Goal: Find contact information: Find contact information

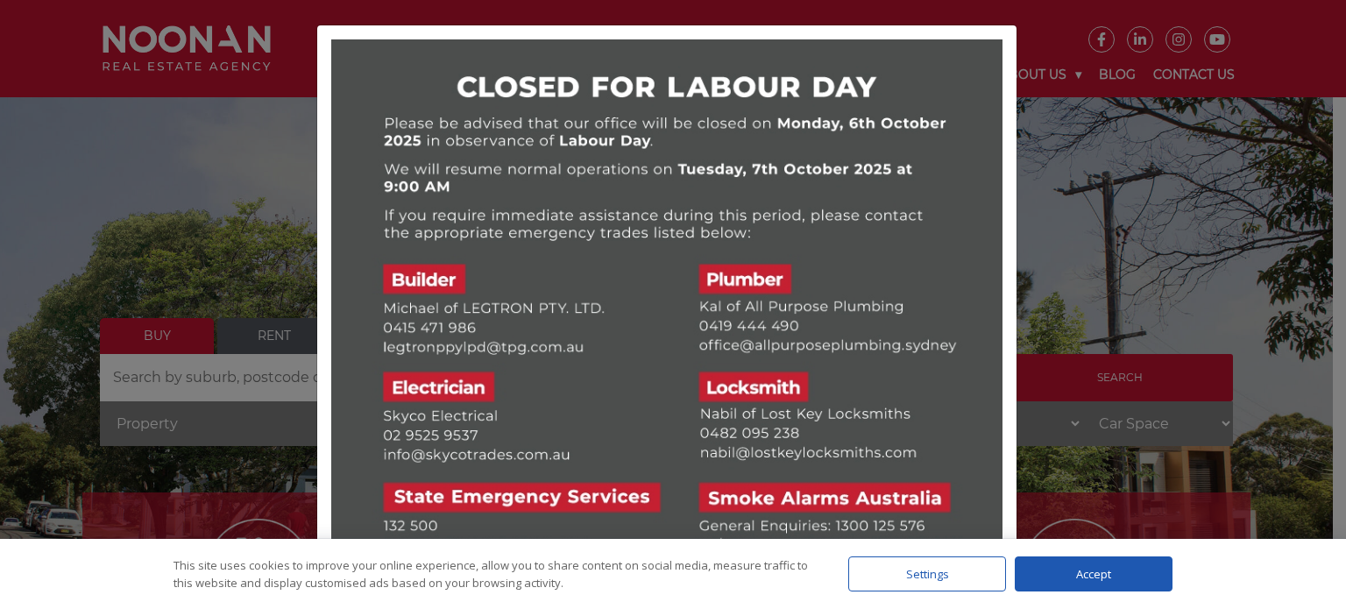
click at [1044, 38] on div at bounding box center [673, 304] width 1346 height 609
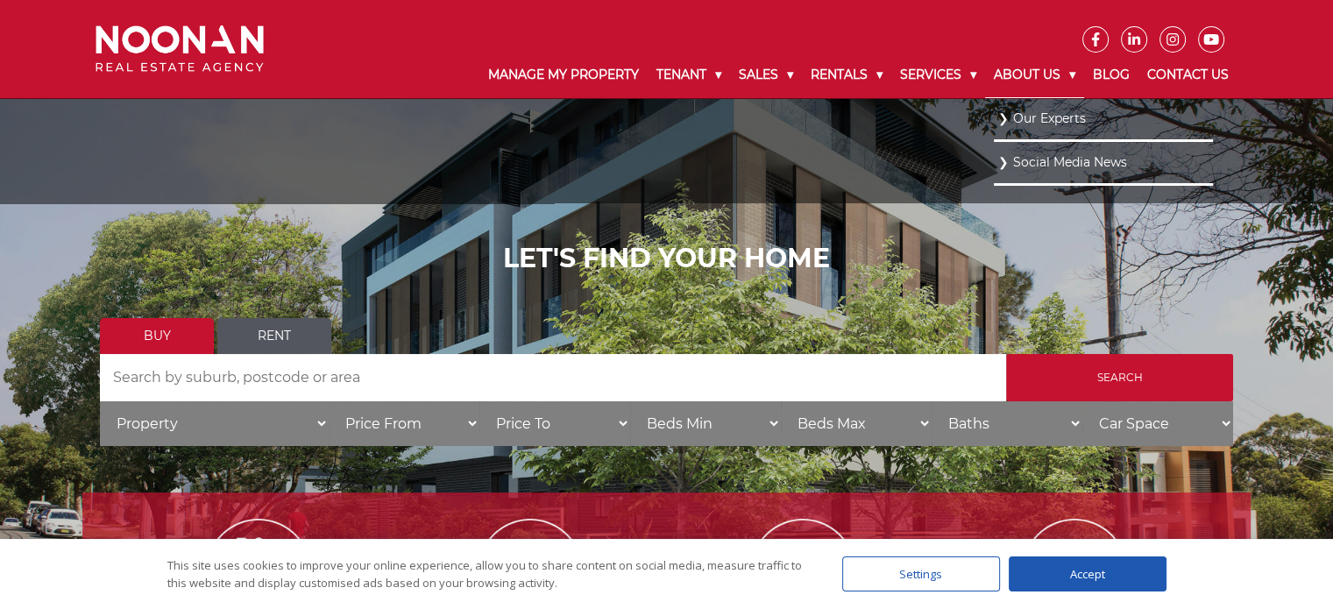
click at [1072, 73] on link "About Us" at bounding box center [1034, 76] width 99 height 46
click at [1055, 120] on link "Our Experts" at bounding box center [1103, 118] width 210 height 24
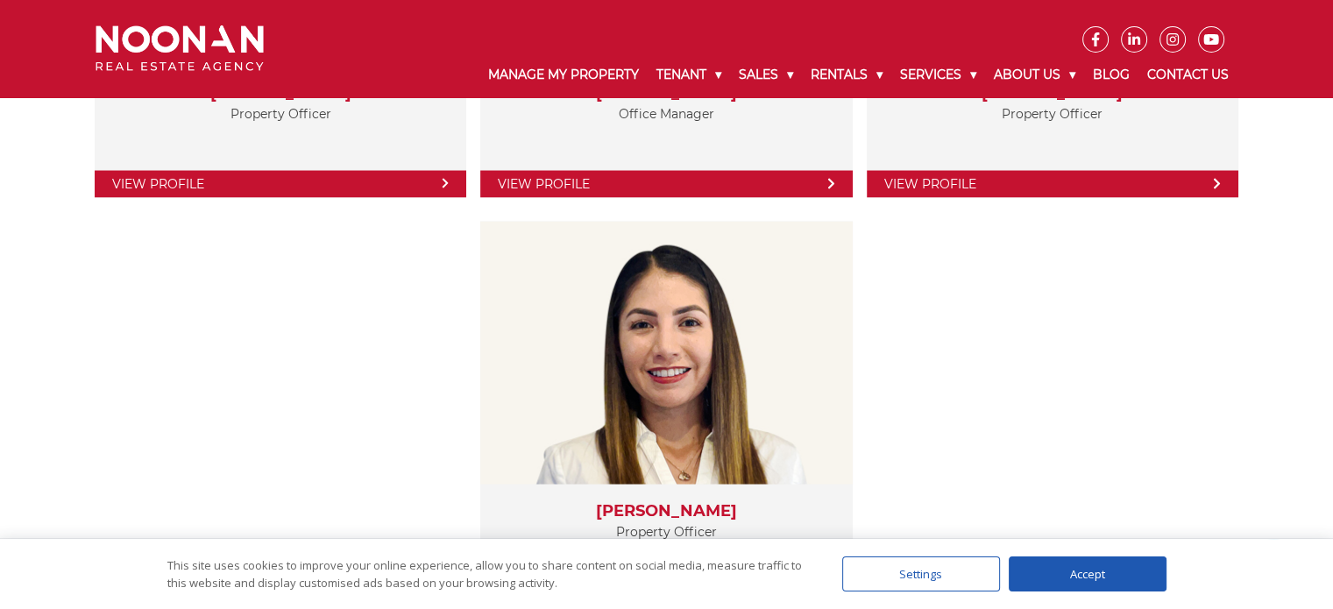
scroll to position [3365, 0]
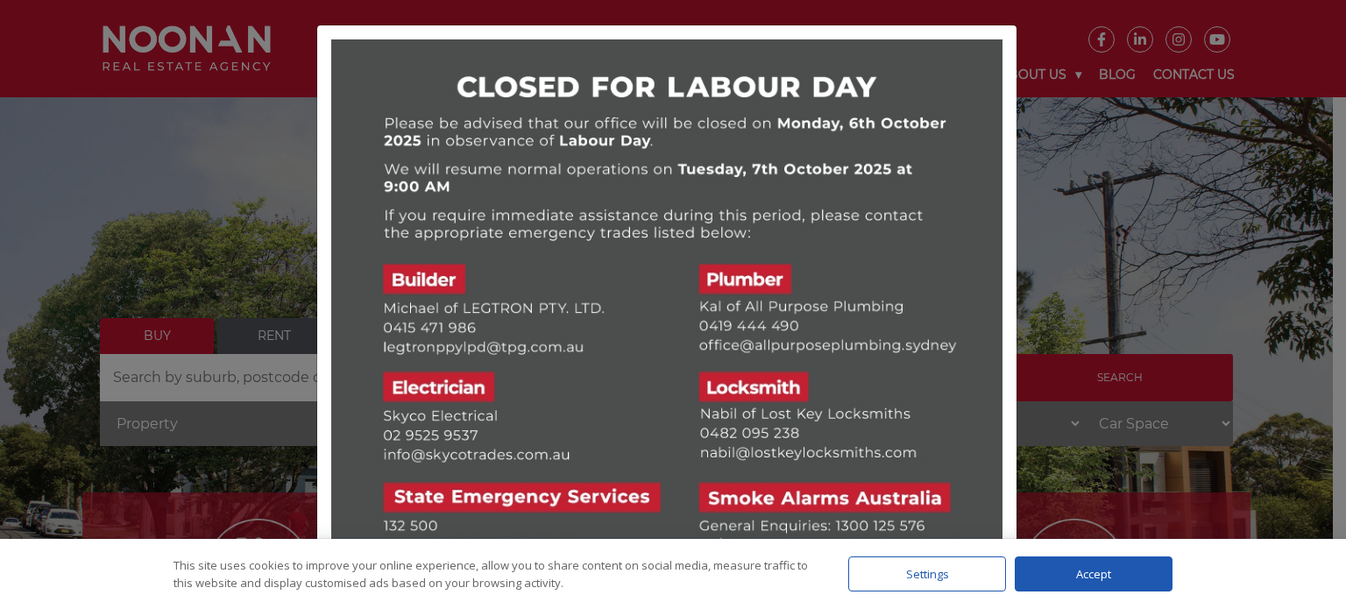
click at [1037, 23] on div at bounding box center [673, 304] width 1346 height 609
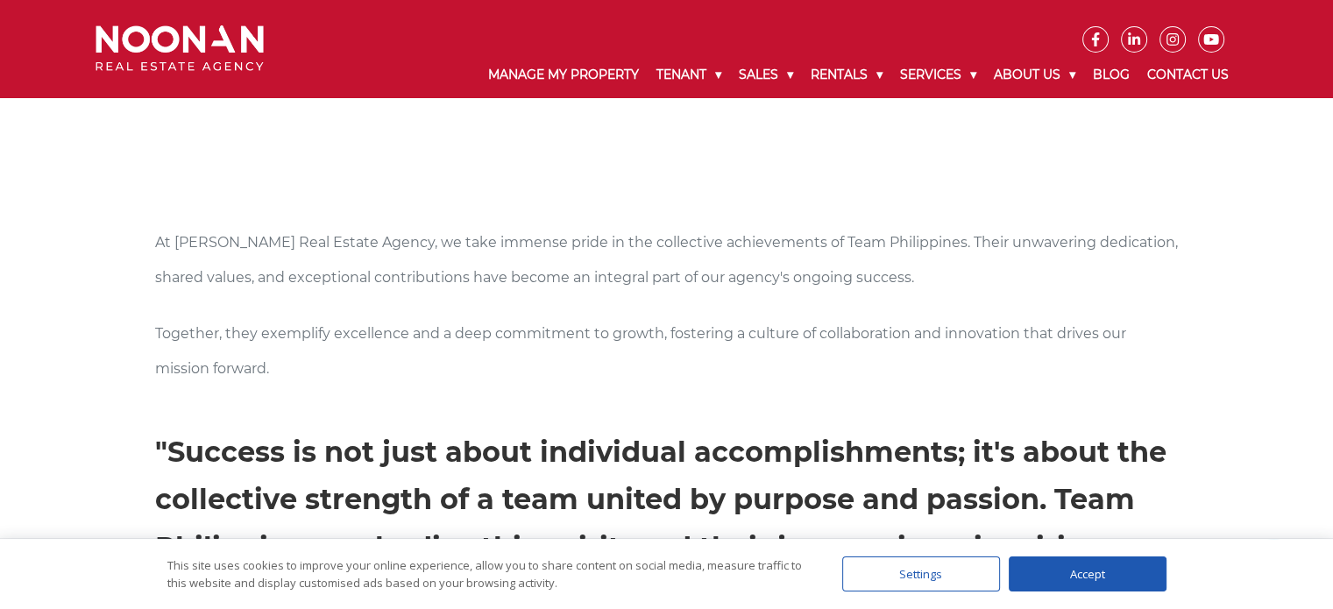
scroll to position [964, 0]
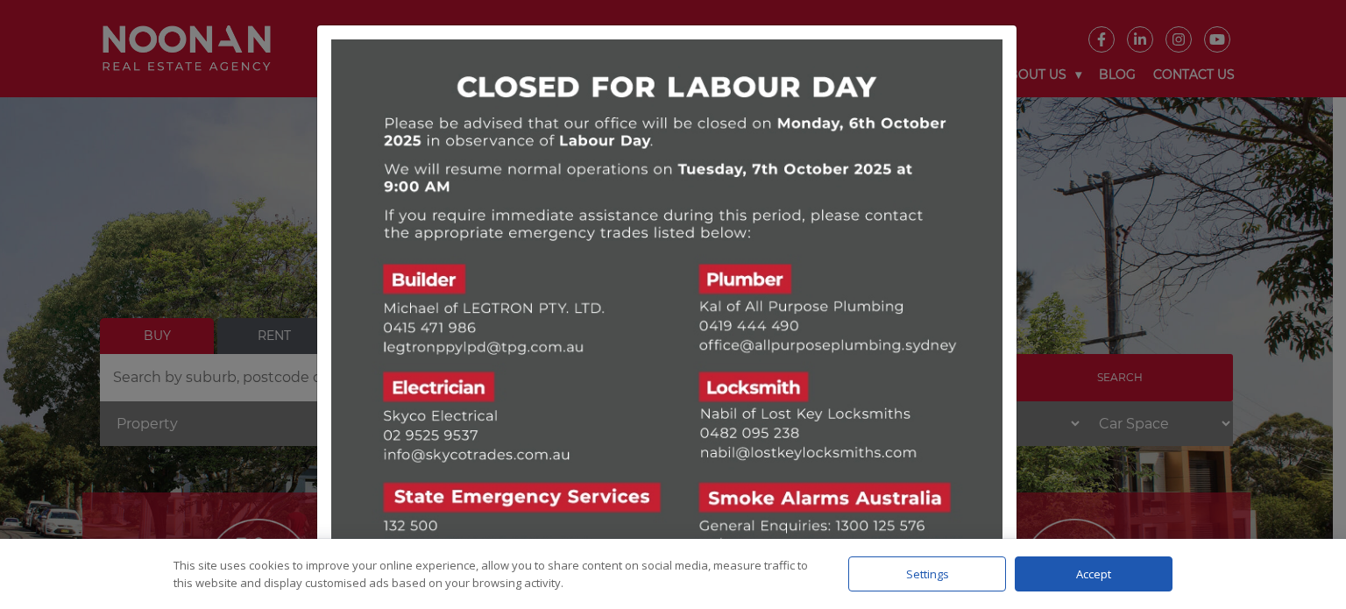
click at [1209, 577] on div "This site uses cookies to improve your online experience, allow you to share co…" at bounding box center [672, 574] width 1363 height 70
click at [1109, 302] on div at bounding box center [673, 304] width 1346 height 609
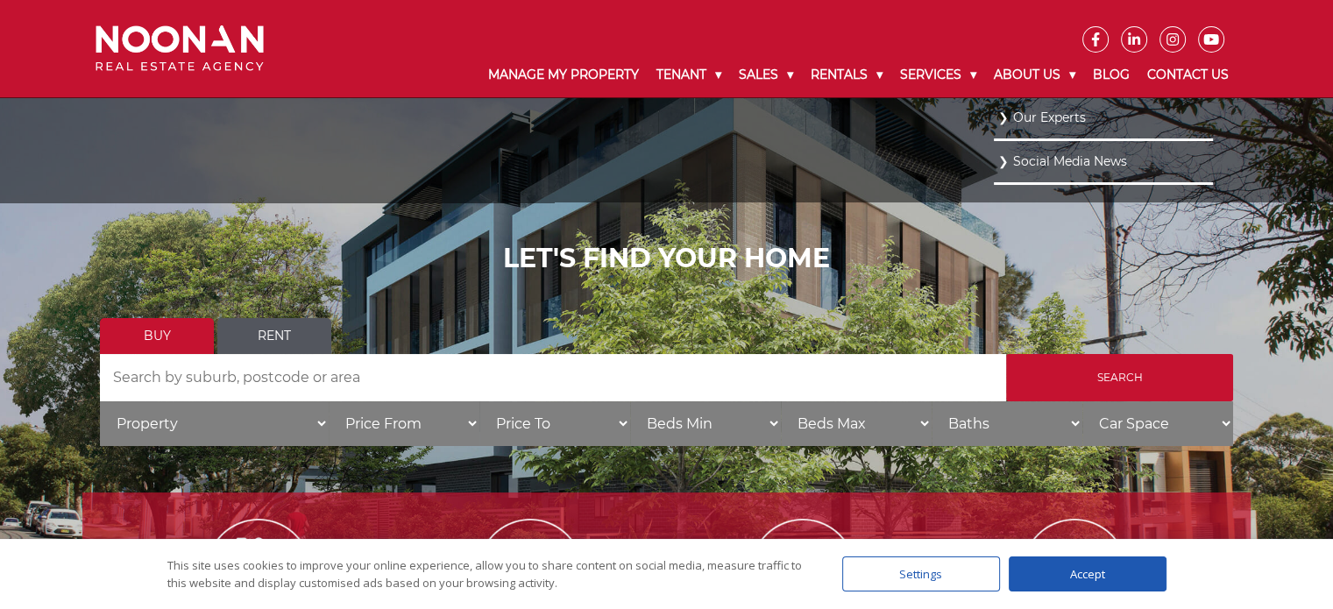
click at [1065, 163] on link "Social Media News" at bounding box center [1103, 162] width 210 height 24
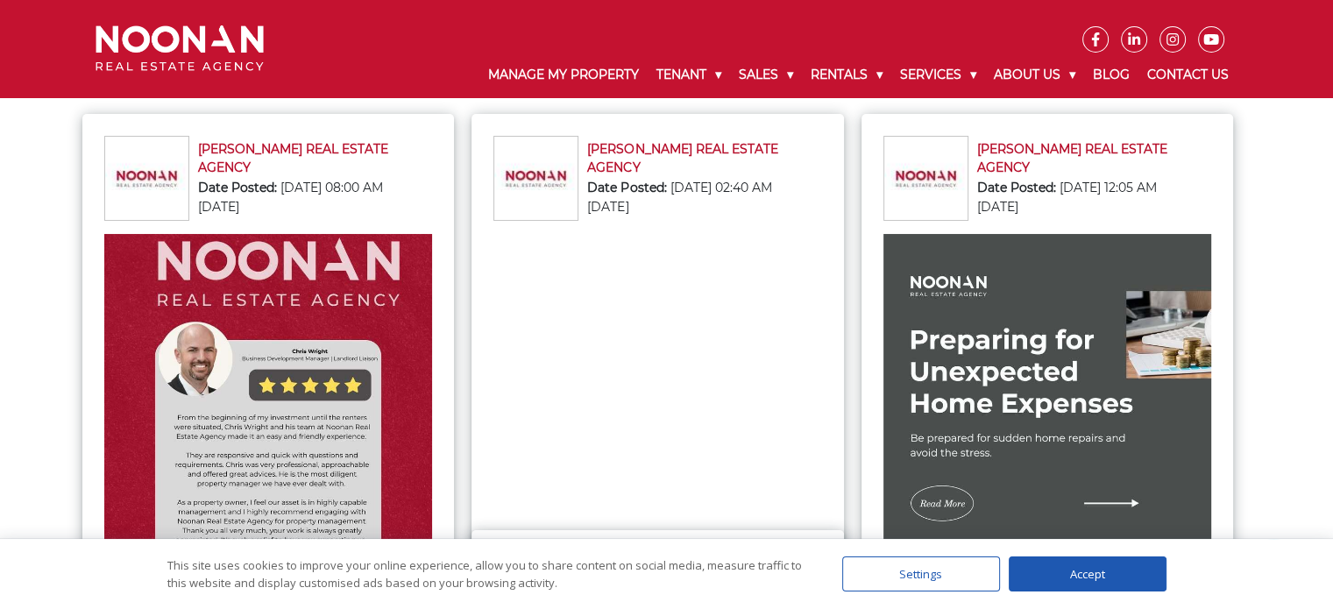
scroll to position [88, 0]
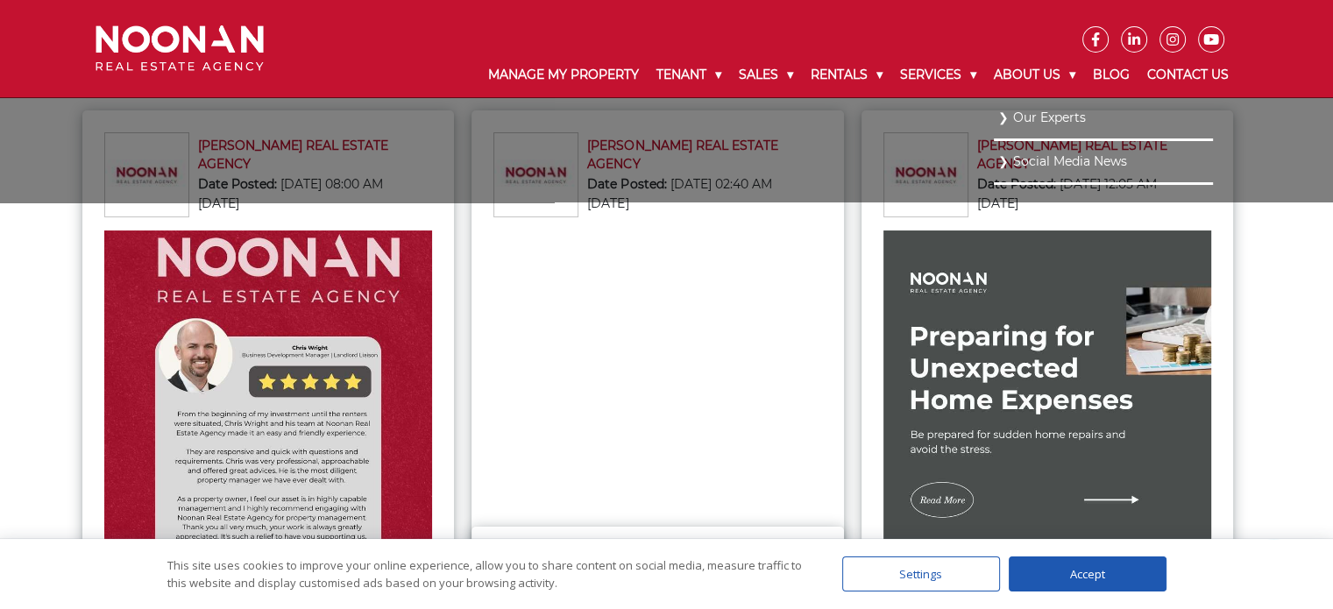
click at [1061, 117] on link "Our Experts" at bounding box center [1103, 118] width 210 height 24
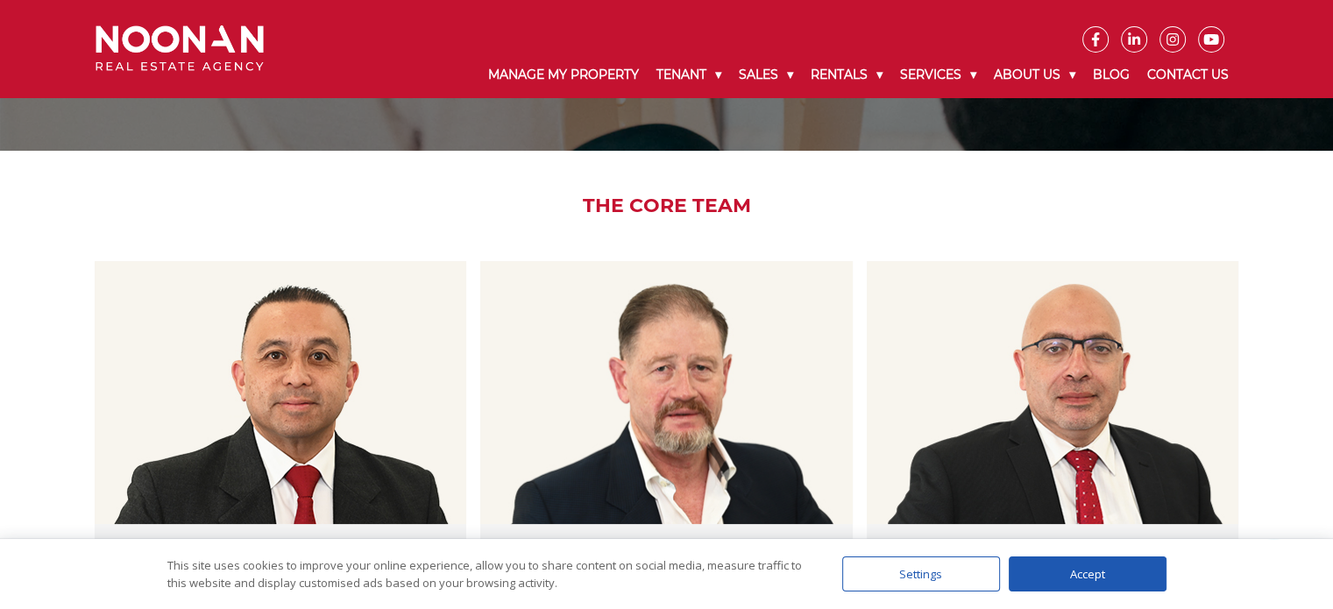
scroll to position [350, 0]
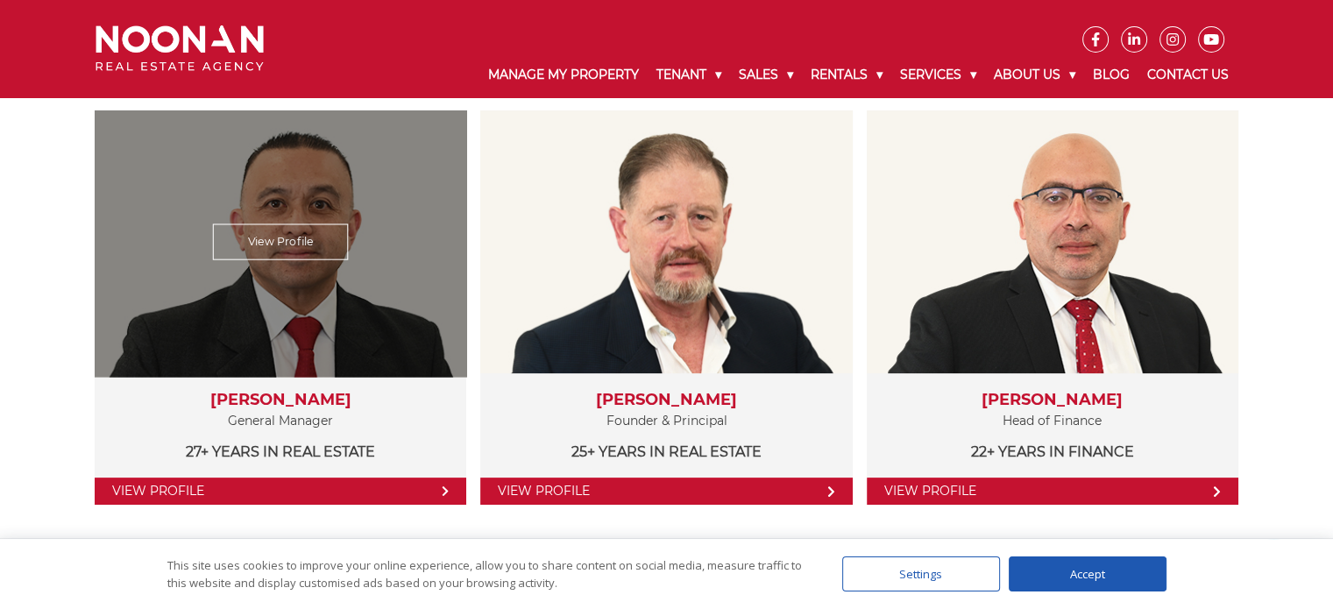
click at [301, 234] on link "View Profile" at bounding box center [280, 242] width 135 height 36
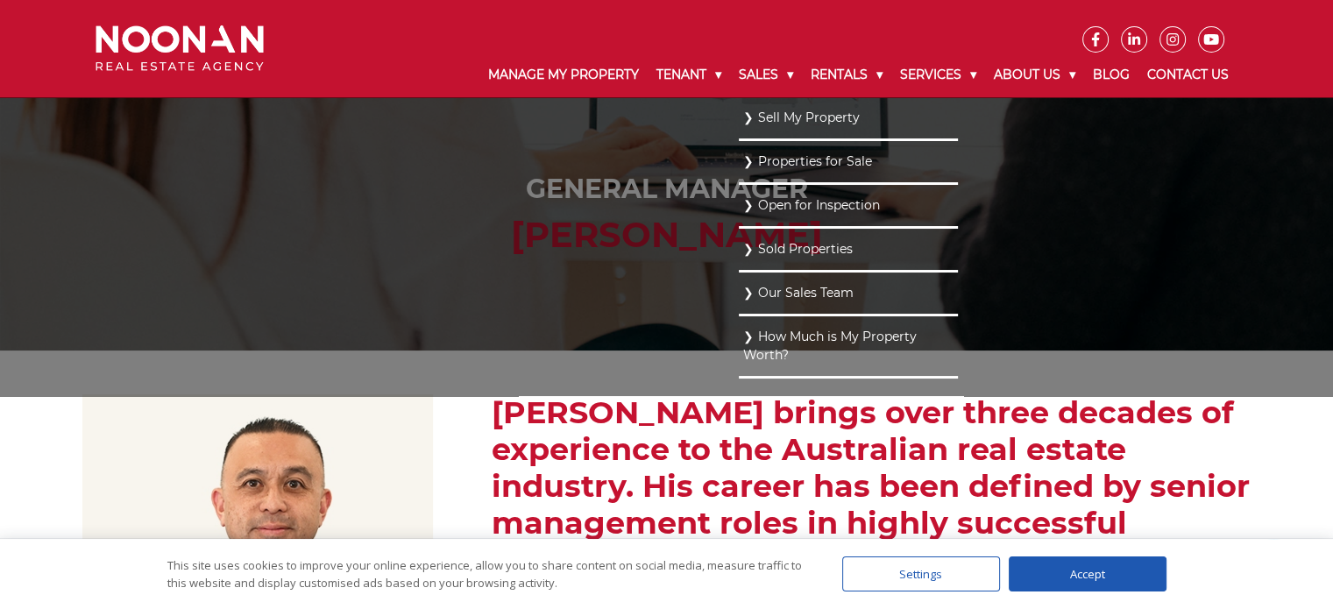
click at [809, 294] on link "Our Sales Team" at bounding box center [848, 293] width 210 height 24
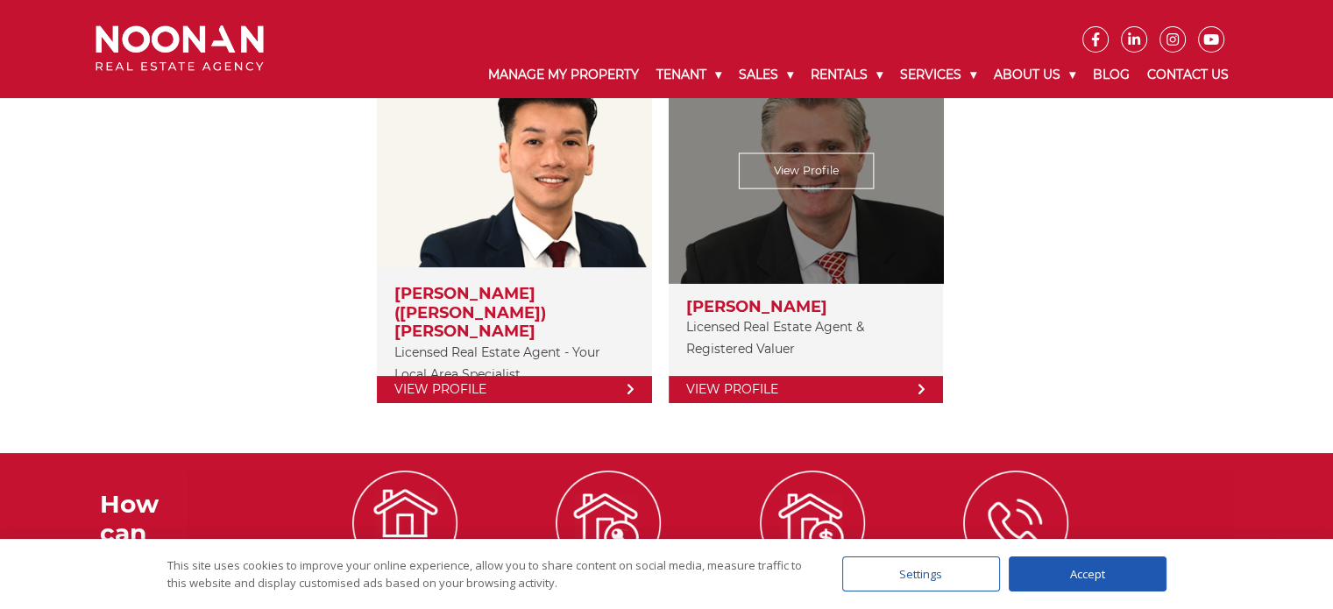
scroll to position [263, 0]
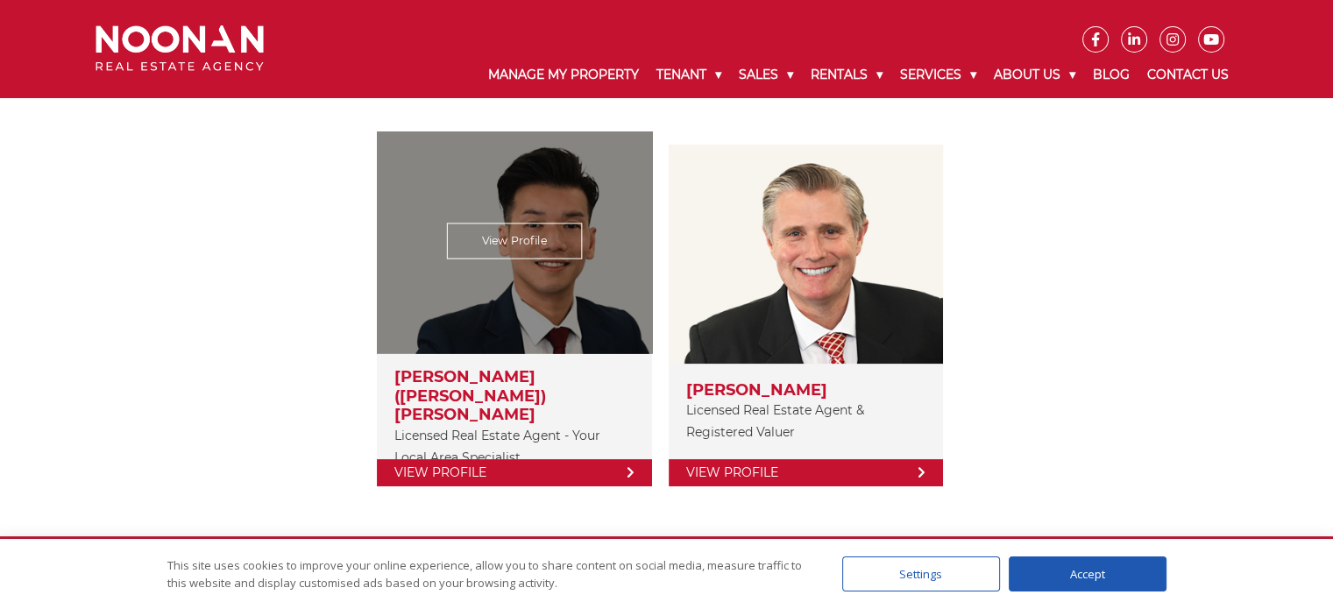
click at [633, 466] on icon at bounding box center [630, 472] width 8 height 12
